Goal: Transaction & Acquisition: Book appointment/travel/reservation

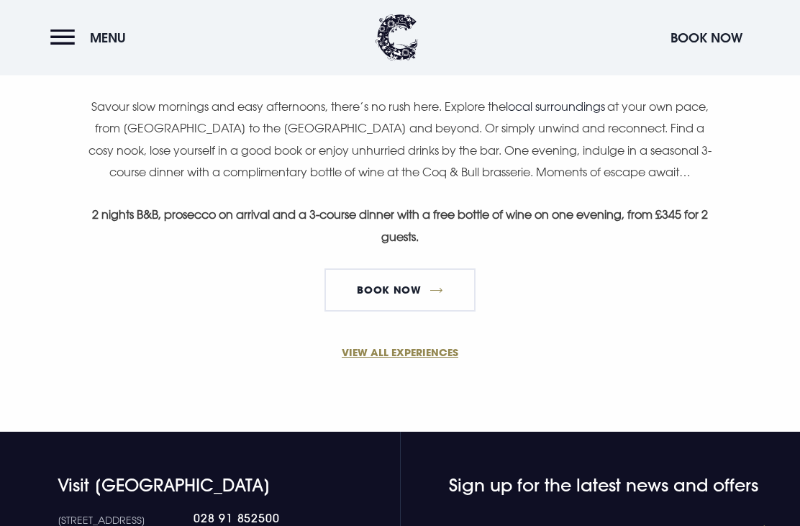
scroll to position [1046, 0]
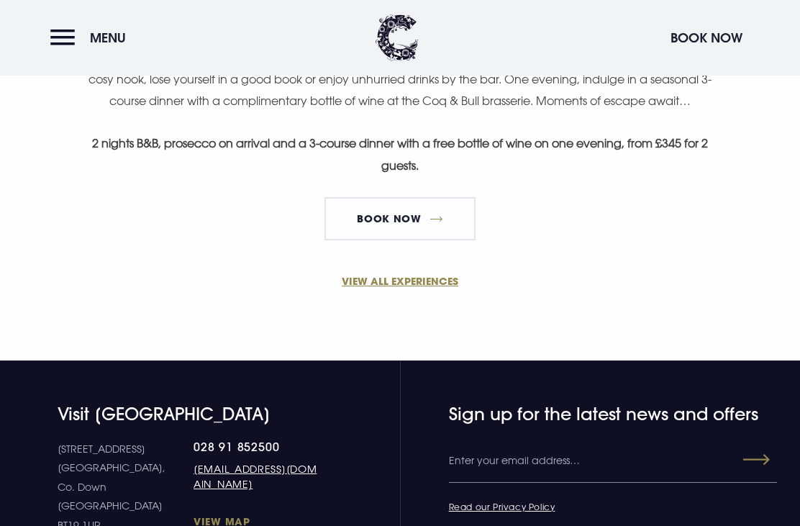
click at [380, 209] on link "BOOK NOW" at bounding box center [399, 218] width 151 height 43
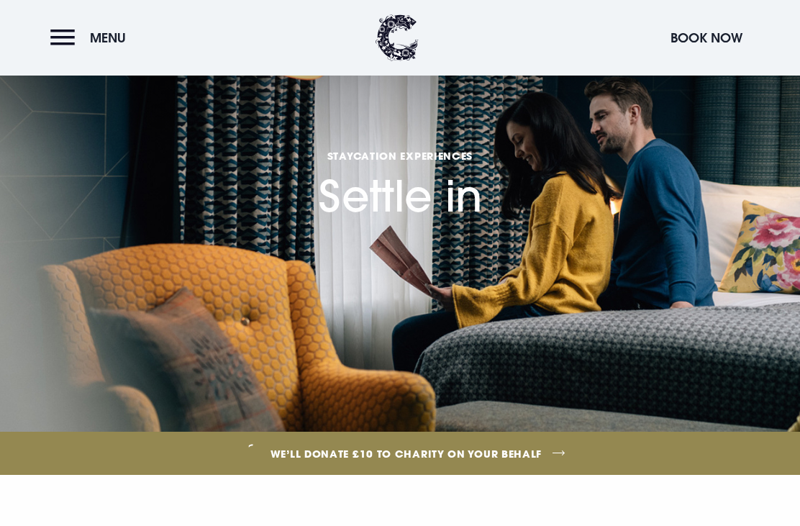
scroll to position [1093, 0]
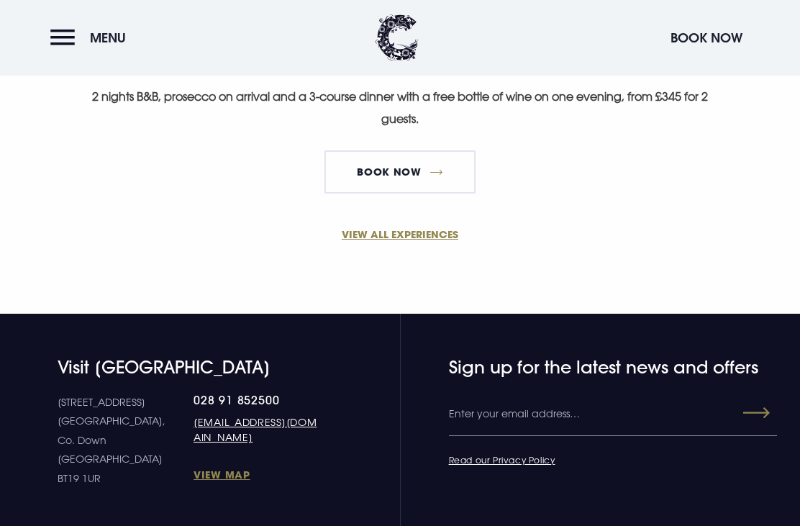
click at [414, 226] on link "VIEW ALL EXPERIENCES" at bounding box center [400, 233] width 684 height 15
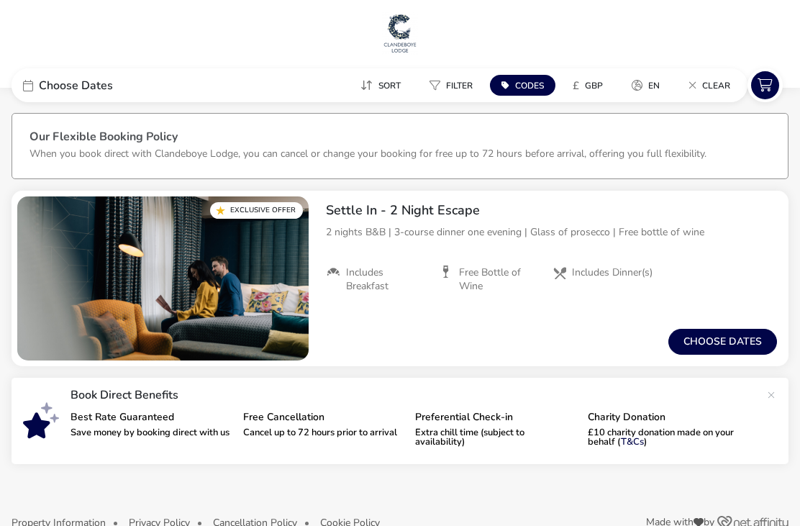
click at [710, 352] on button "Choose dates" at bounding box center [722, 342] width 109 height 26
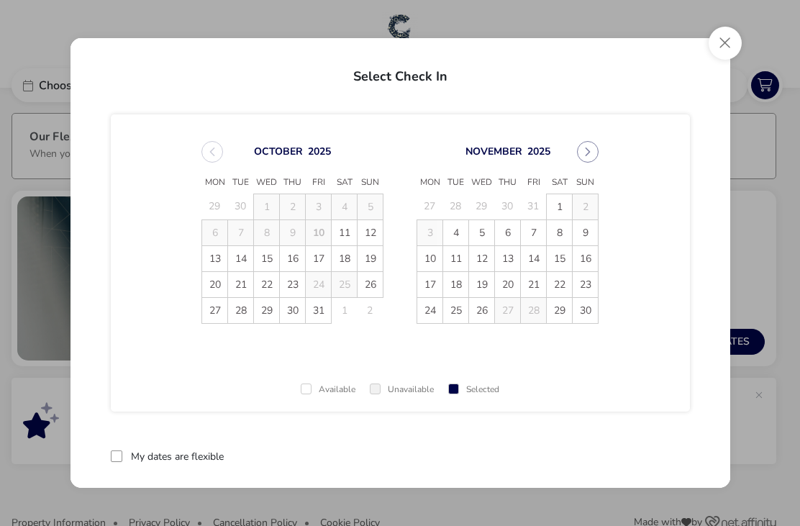
click at [585, 152] on icon "Next Month" at bounding box center [587, 152] width 10 height 10
click at [532, 232] on span "12" at bounding box center [533, 232] width 25 height 25
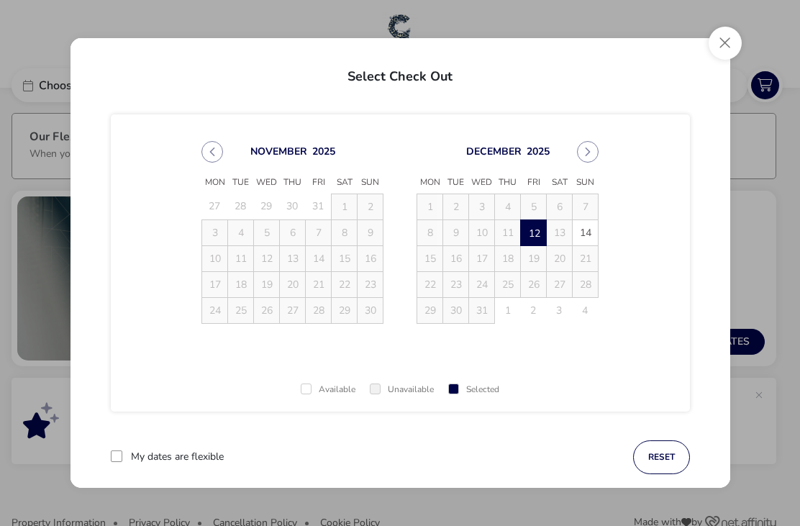
click at [586, 229] on span "14" at bounding box center [584, 232] width 25 height 25
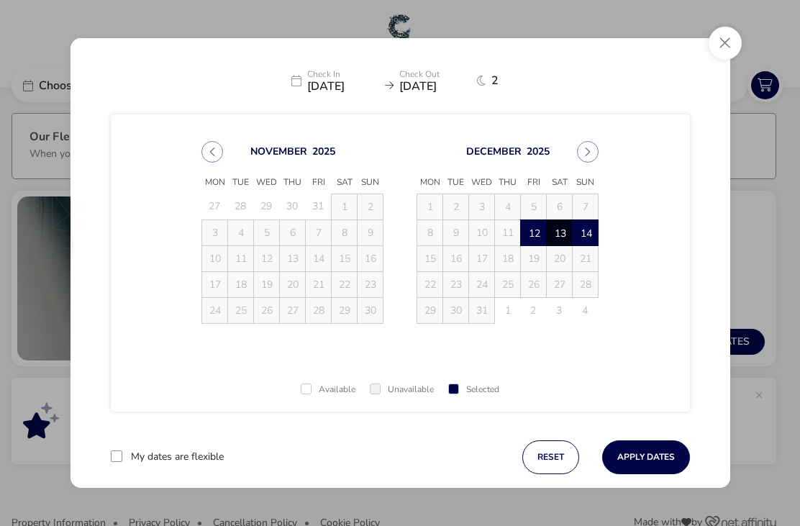
click at [649, 449] on button "Apply Dates" at bounding box center [646, 457] width 88 height 34
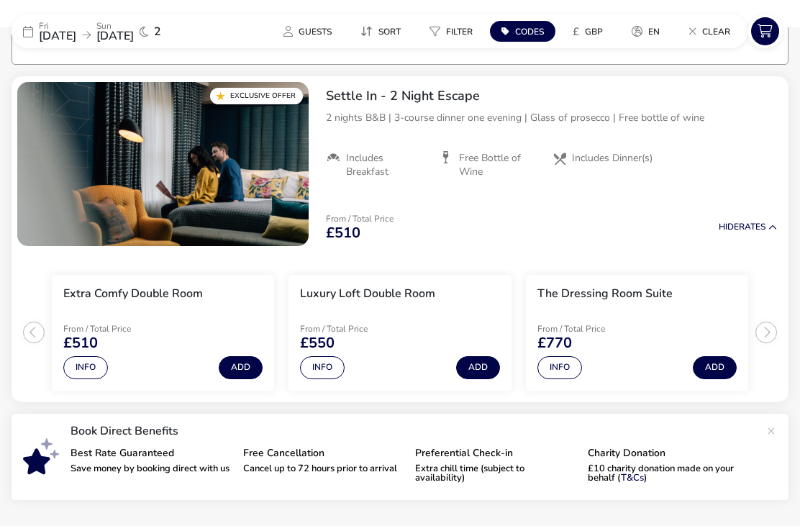
scroll to position [116, 0]
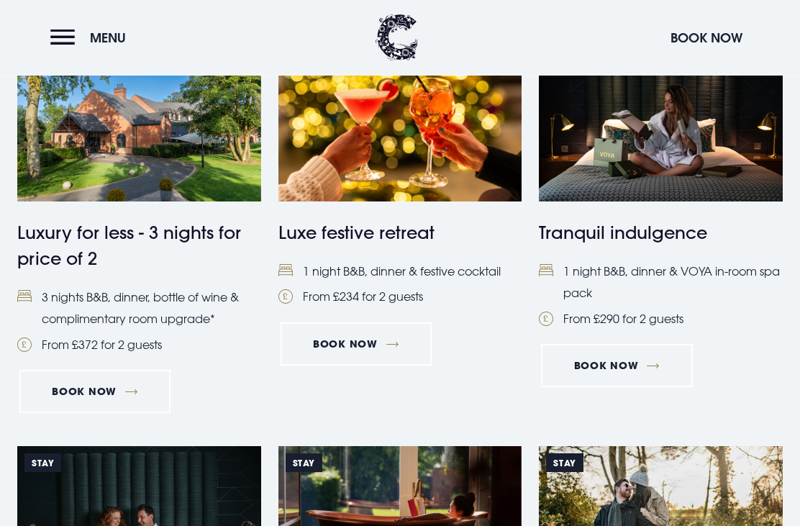
scroll to position [1038, 0]
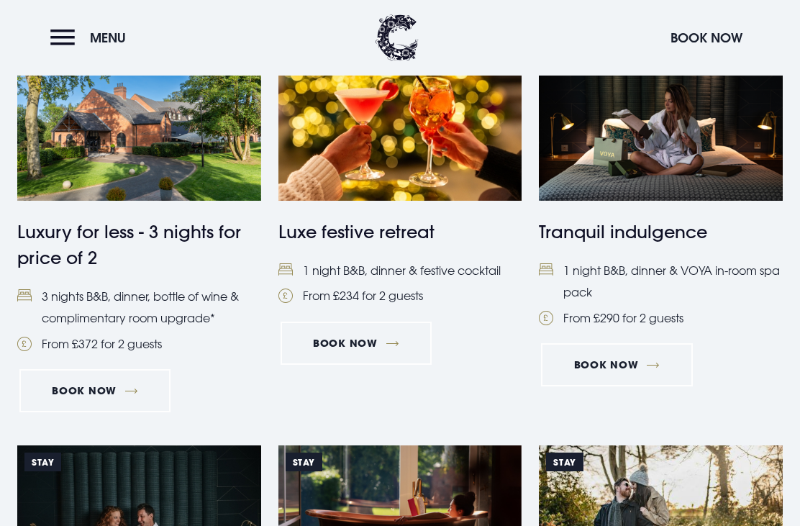
click at [383, 344] on link "Book Now" at bounding box center [355, 342] width 151 height 43
